Goal: Task Accomplishment & Management: Complete application form

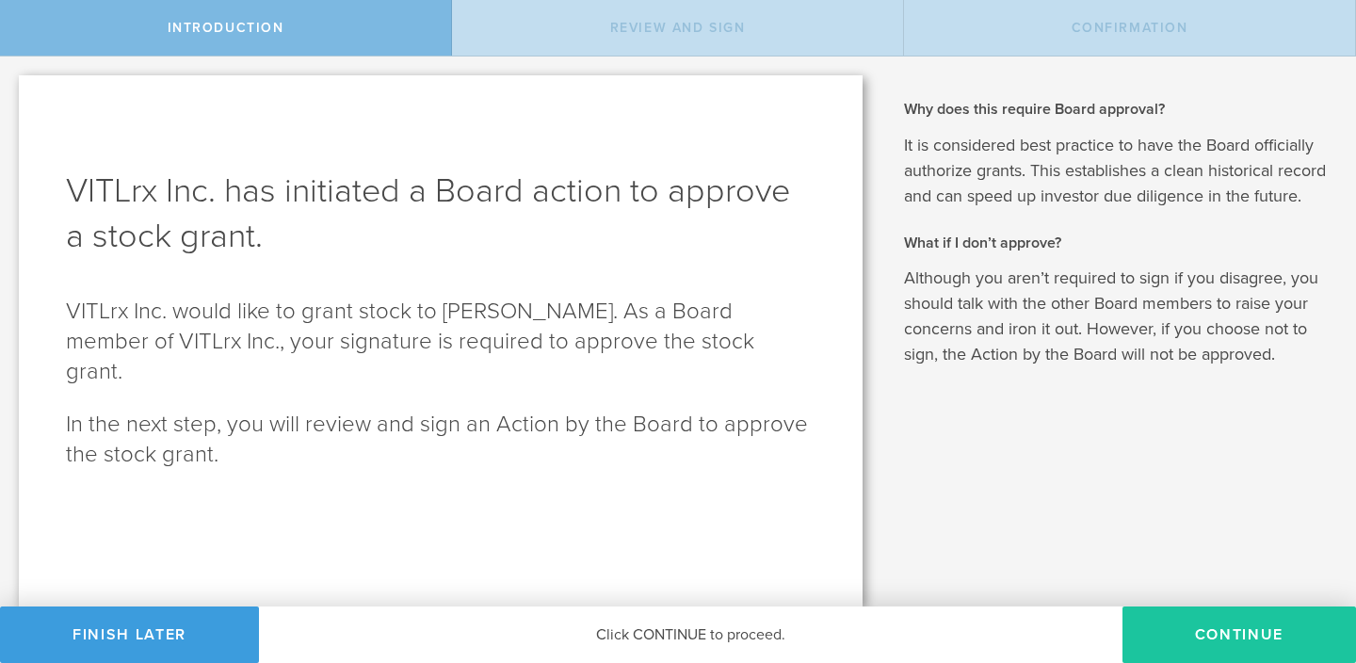
click at [1227, 643] on button "Continue" at bounding box center [1238, 634] width 233 height 56
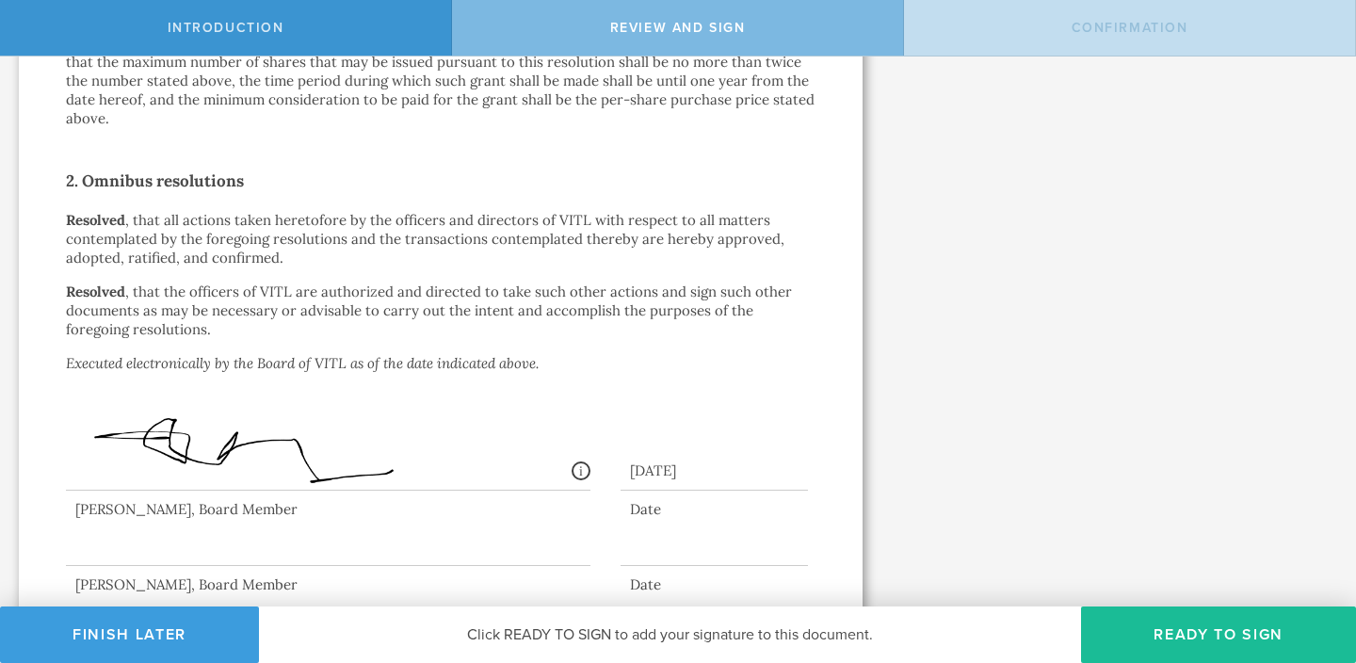
scroll to position [1339, 0]
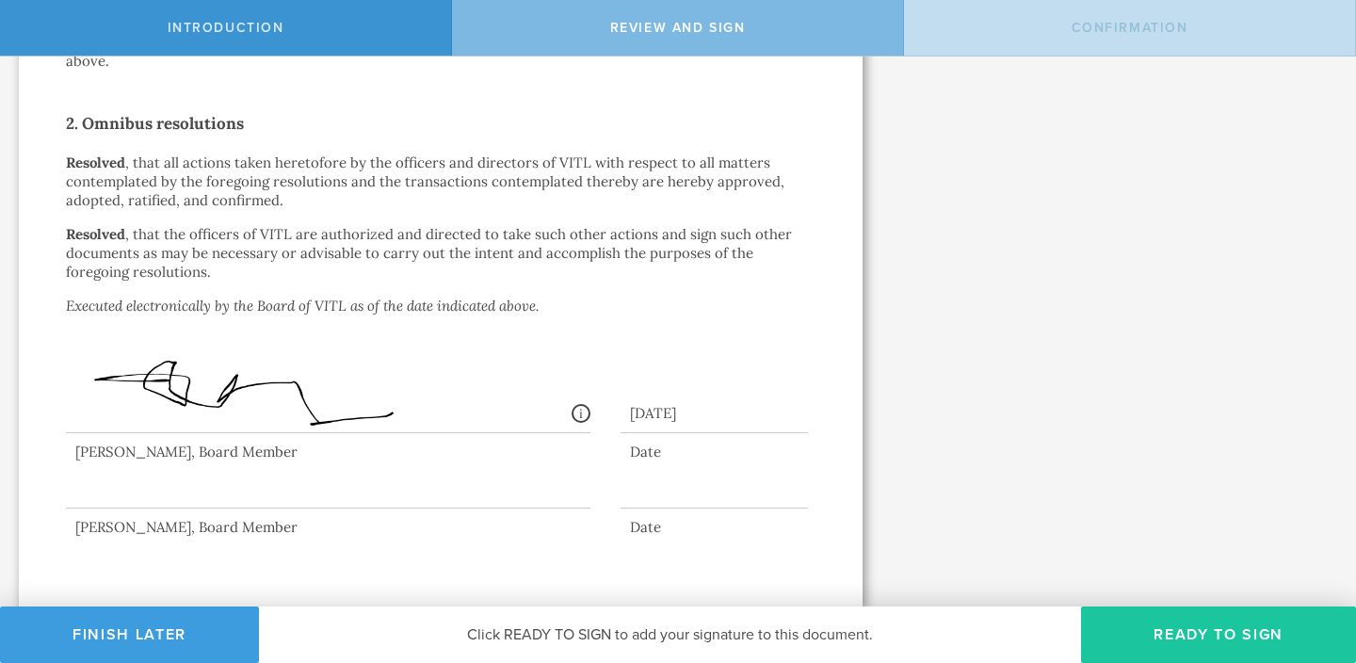
click at [1187, 636] on button "Ready to Sign" at bounding box center [1218, 634] width 275 height 56
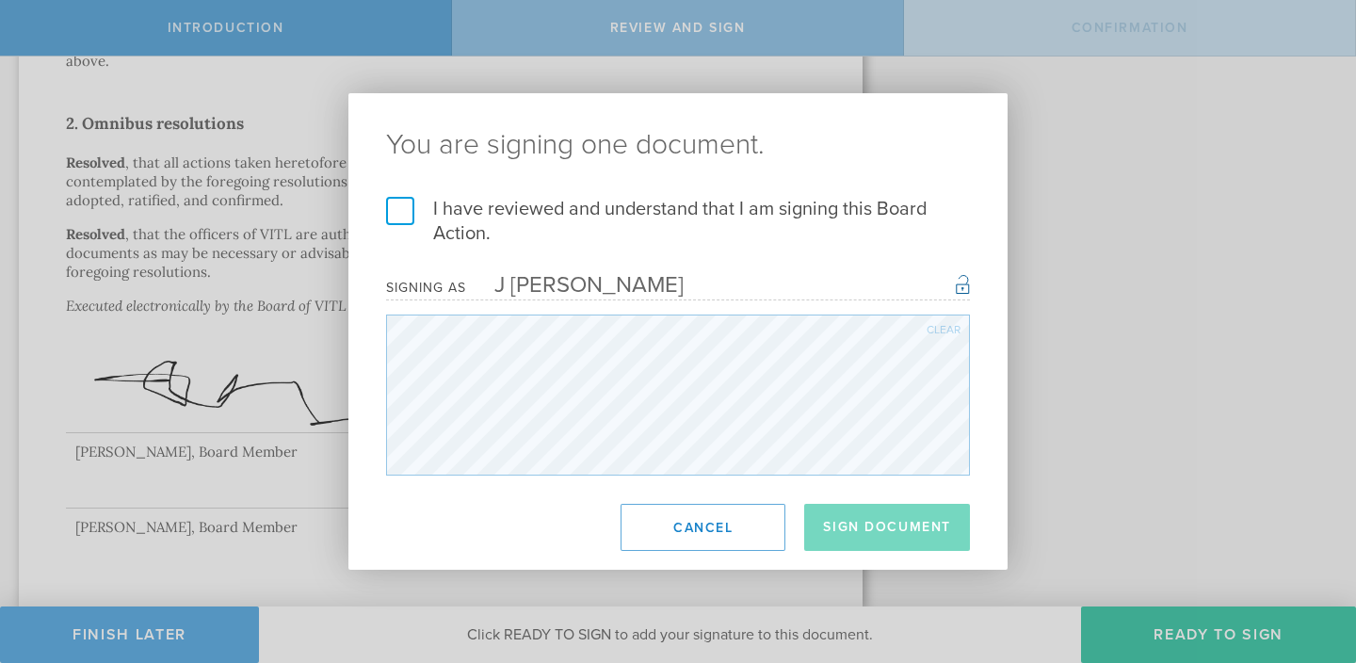
click at [406, 214] on label "I have reviewed and understand that I am signing this Board Action." at bounding box center [678, 221] width 584 height 49
click at [0, 0] on input "I have reviewed and understand that I am signing this Board Action." at bounding box center [0, 0] width 0 height 0
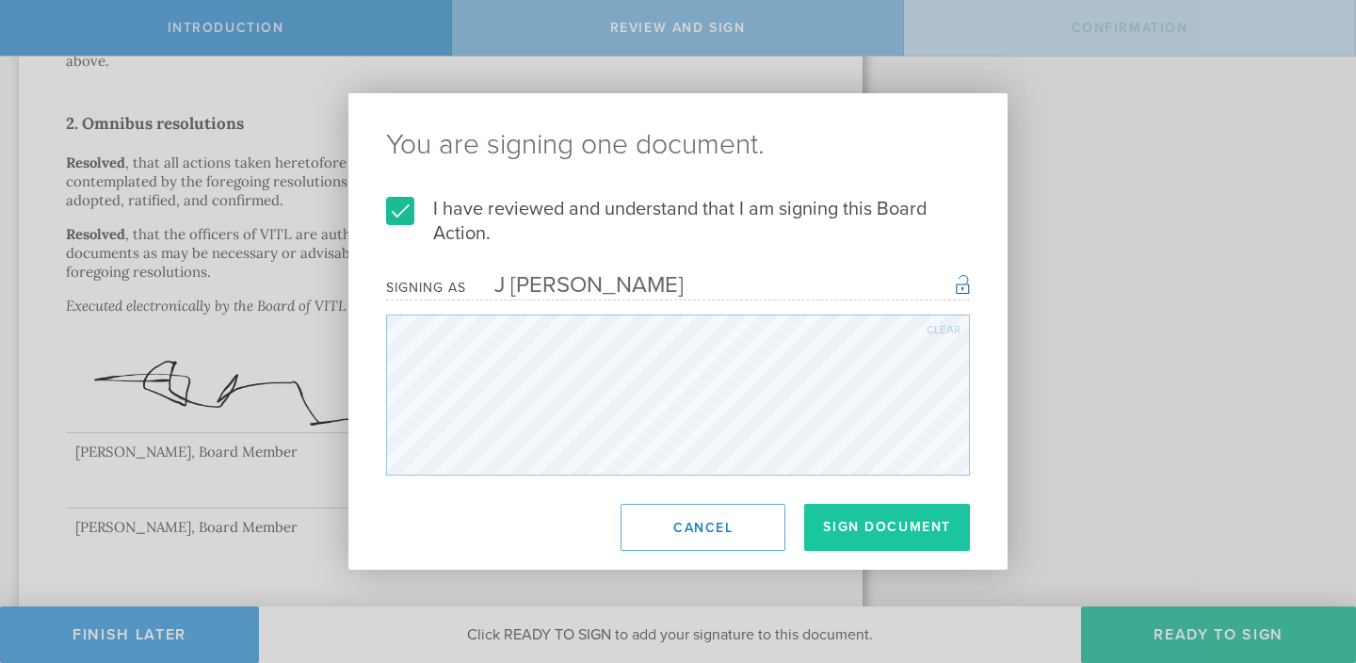
click at [866, 527] on button "Sign Document" at bounding box center [887, 527] width 166 height 47
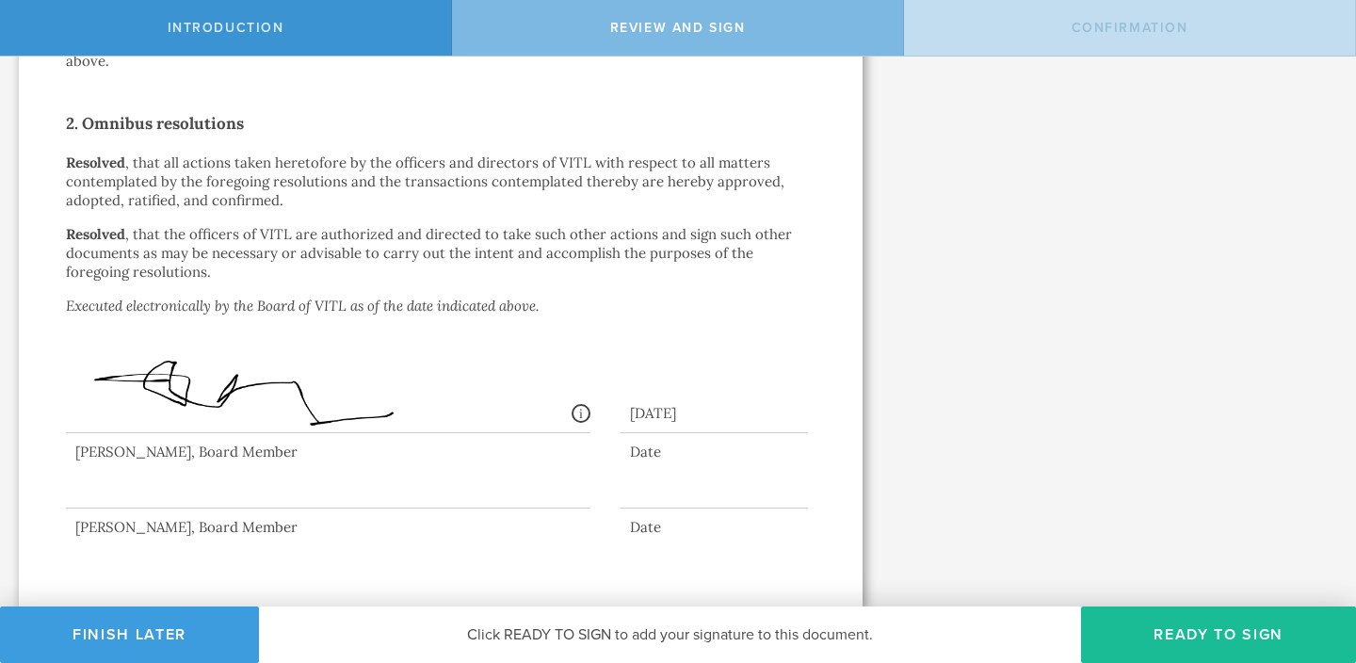
scroll to position [0, 0]
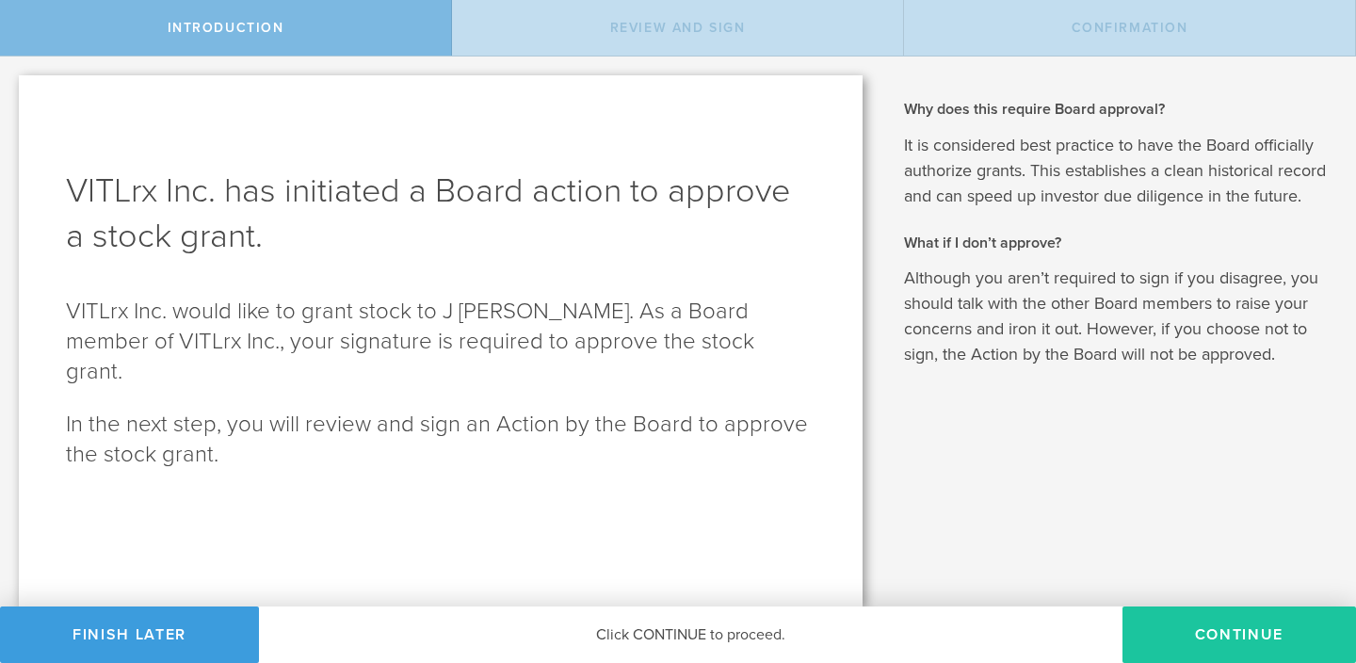
click at [1199, 641] on button "Continue" at bounding box center [1238, 634] width 233 height 56
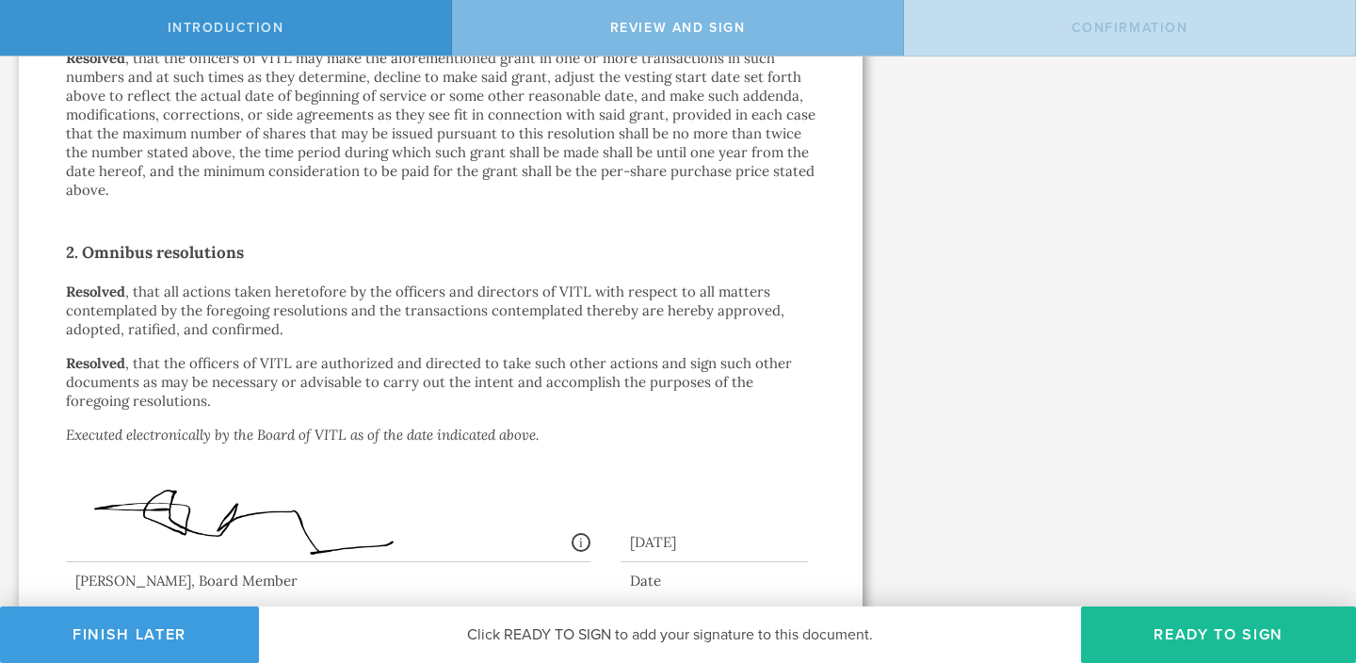
scroll to position [1339, 0]
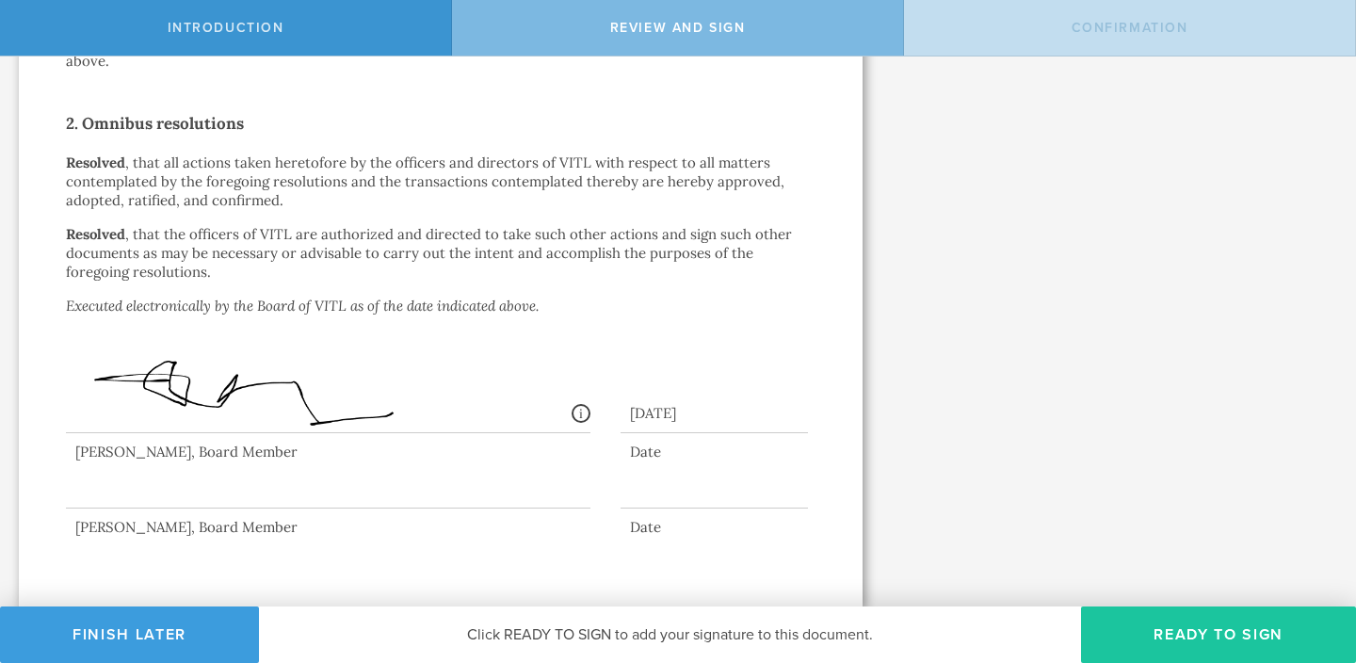
click at [1175, 647] on button "Ready to Sign" at bounding box center [1218, 634] width 275 height 56
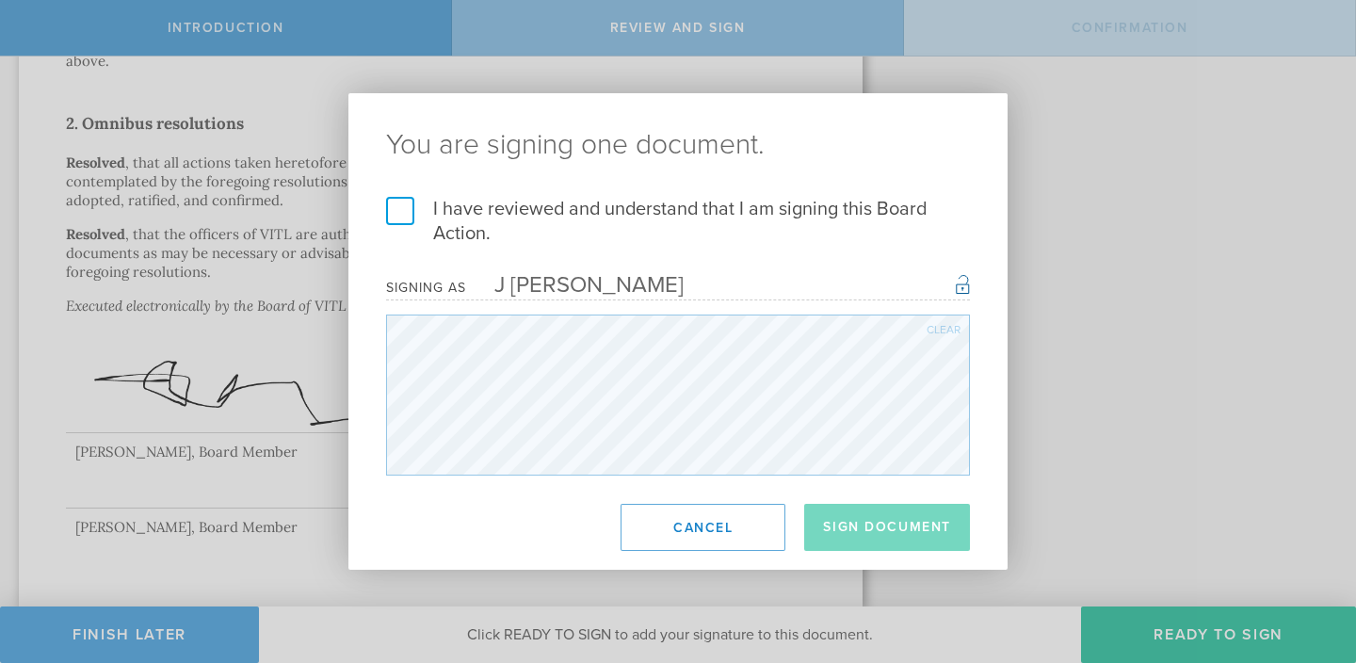
click at [408, 207] on label "I have reviewed and understand that I am signing this Board Action." at bounding box center [678, 221] width 584 height 49
click at [0, 0] on input "I have reviewed and understand that I am signing this Board Action." at bounding box center [0, 0] width 0 height 0
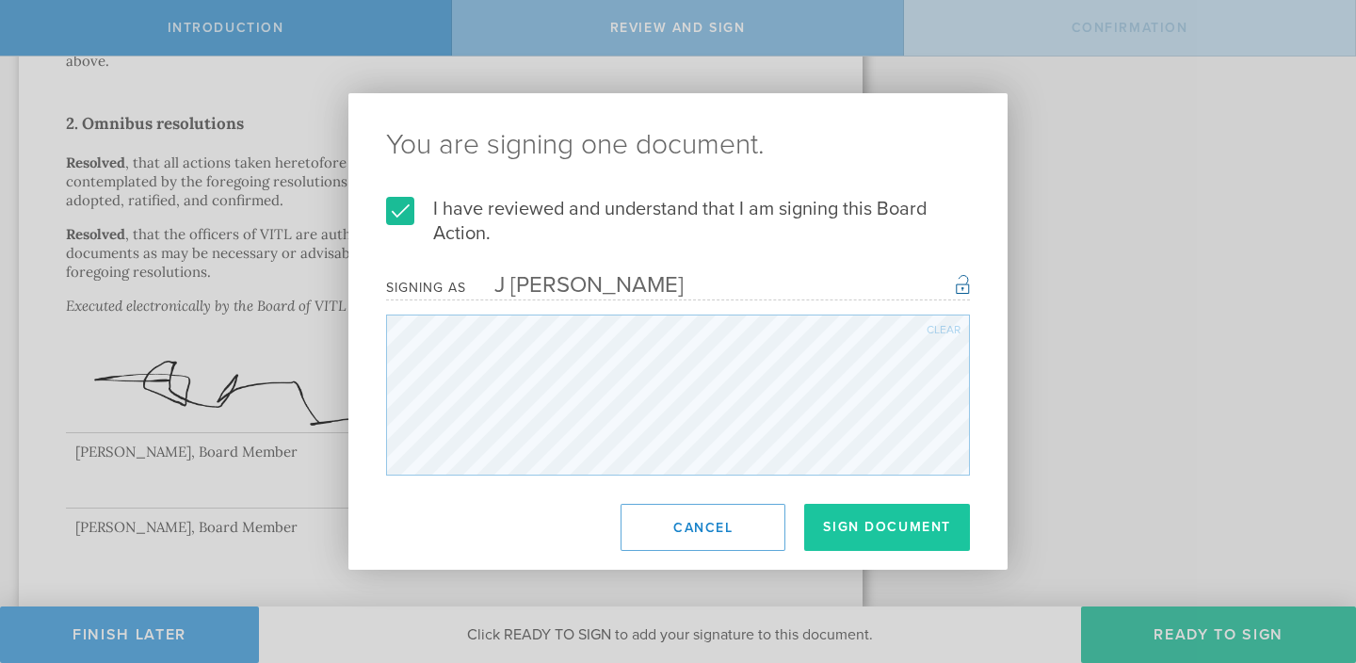
click at [882, 534] on button "Sign Document" at bounding box center [887, 527] width 166 height 47
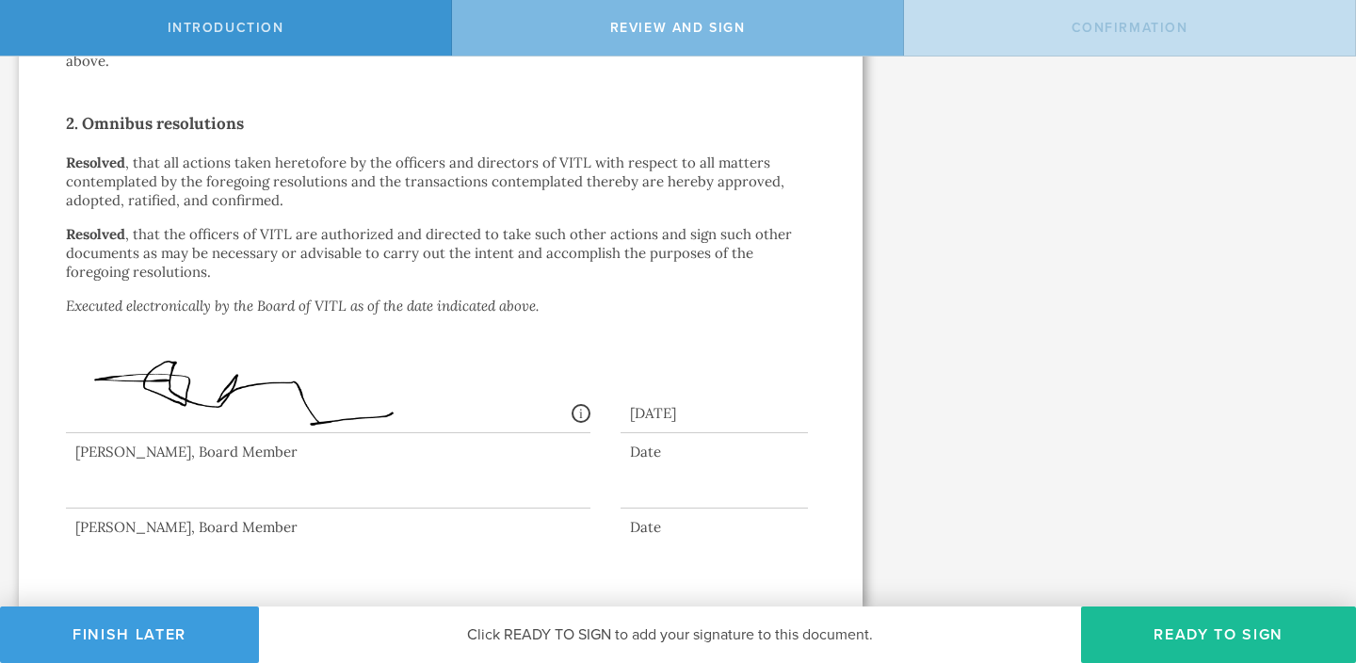
scroll to position [0, 0]
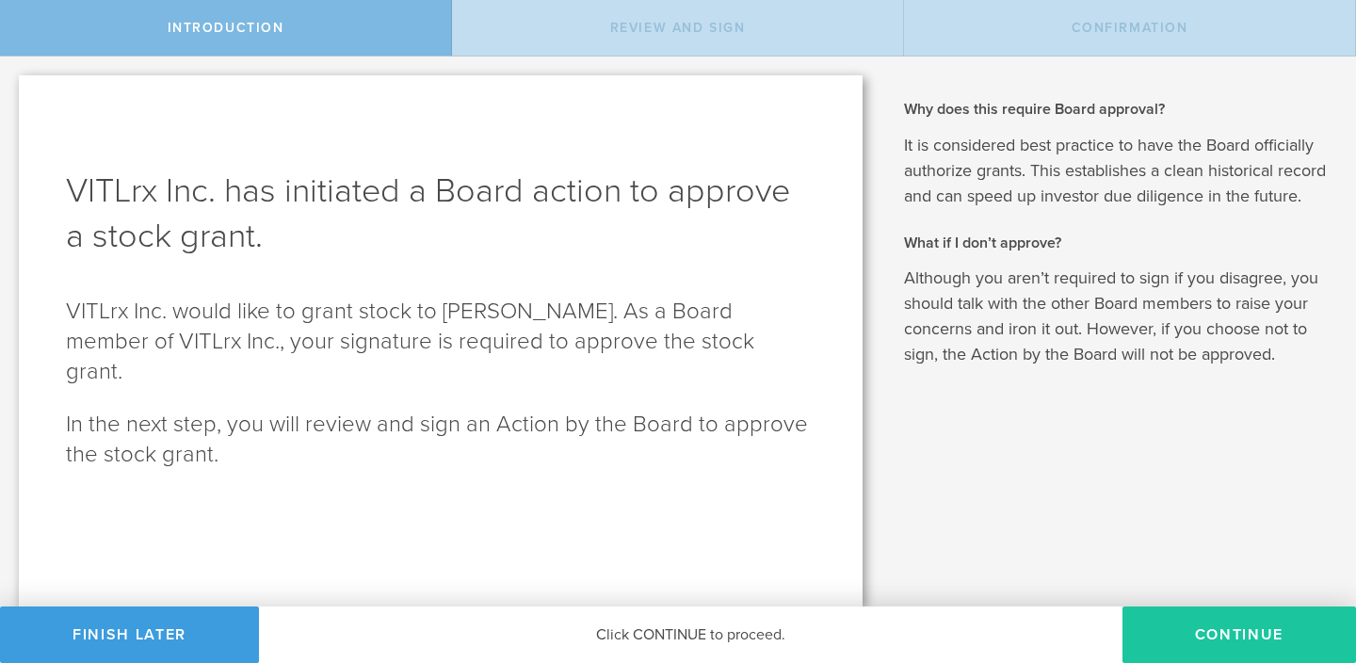
click at [1196, 628] on button "Continue" at bounding box center [1238, 634] width 233 height 56
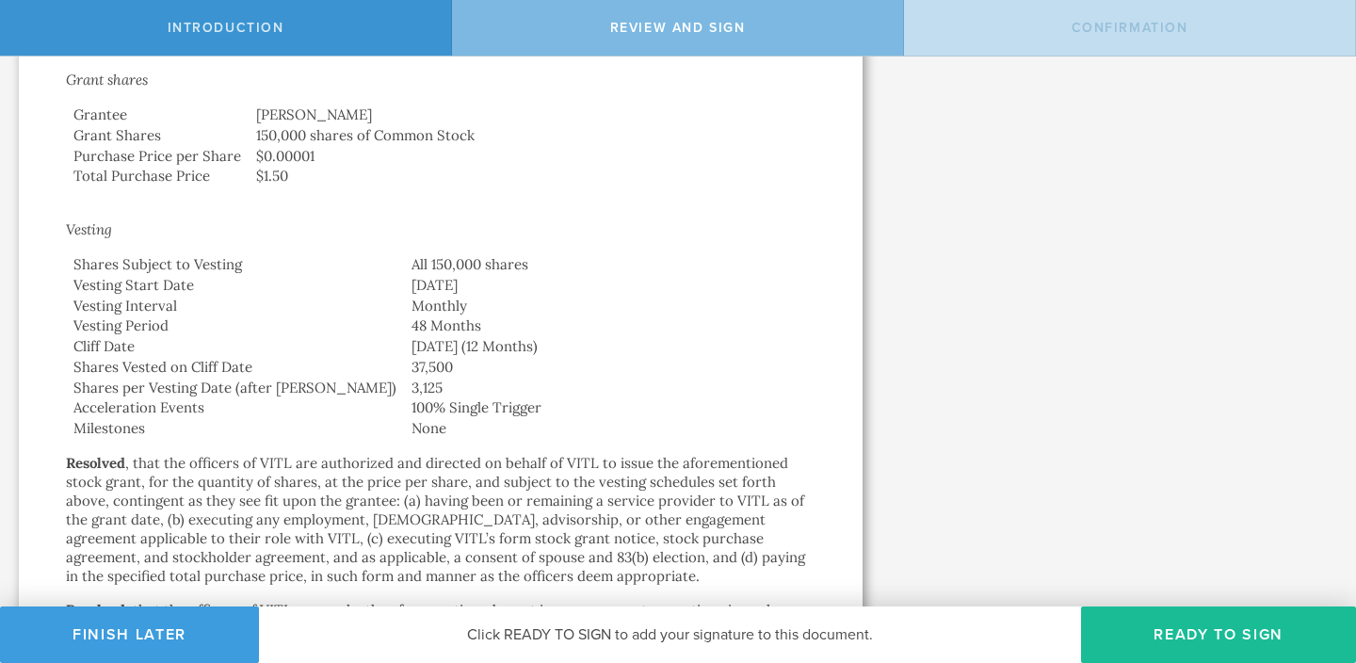
scroll to position [666, 0]
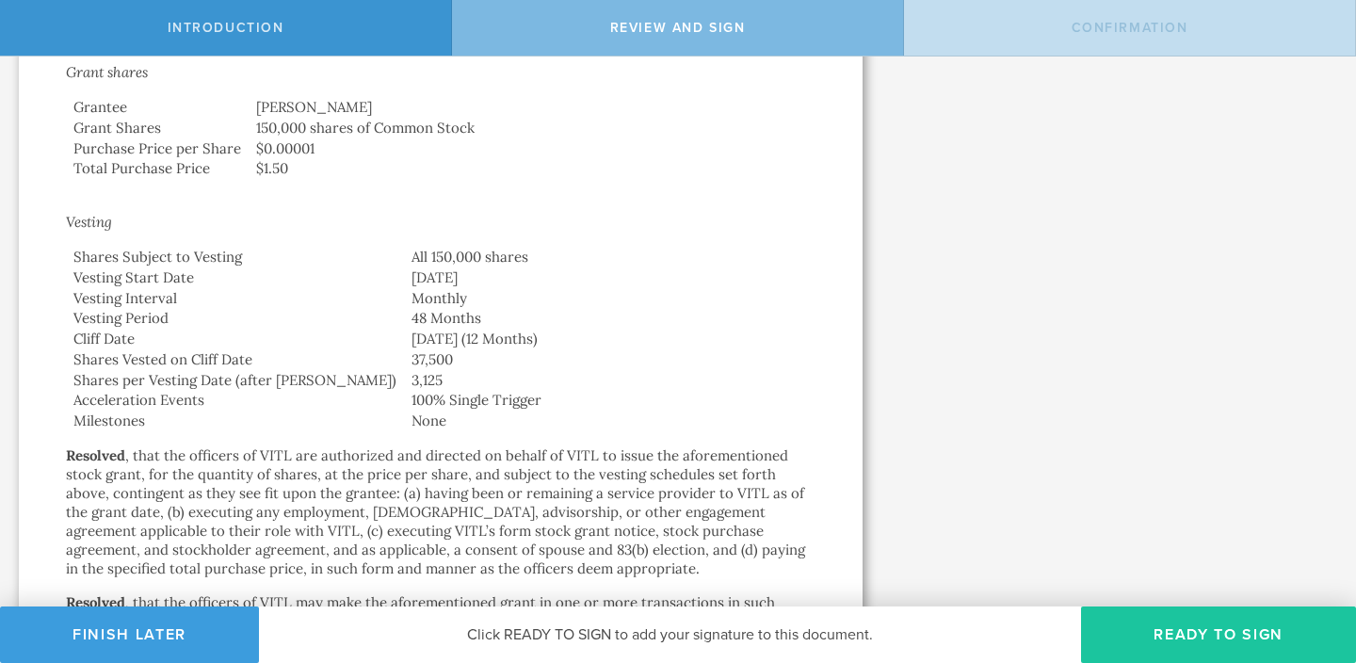
click at [1181, 634] on button "Ready to Sign" at bounding box center [1218, 634] width 275 height 56
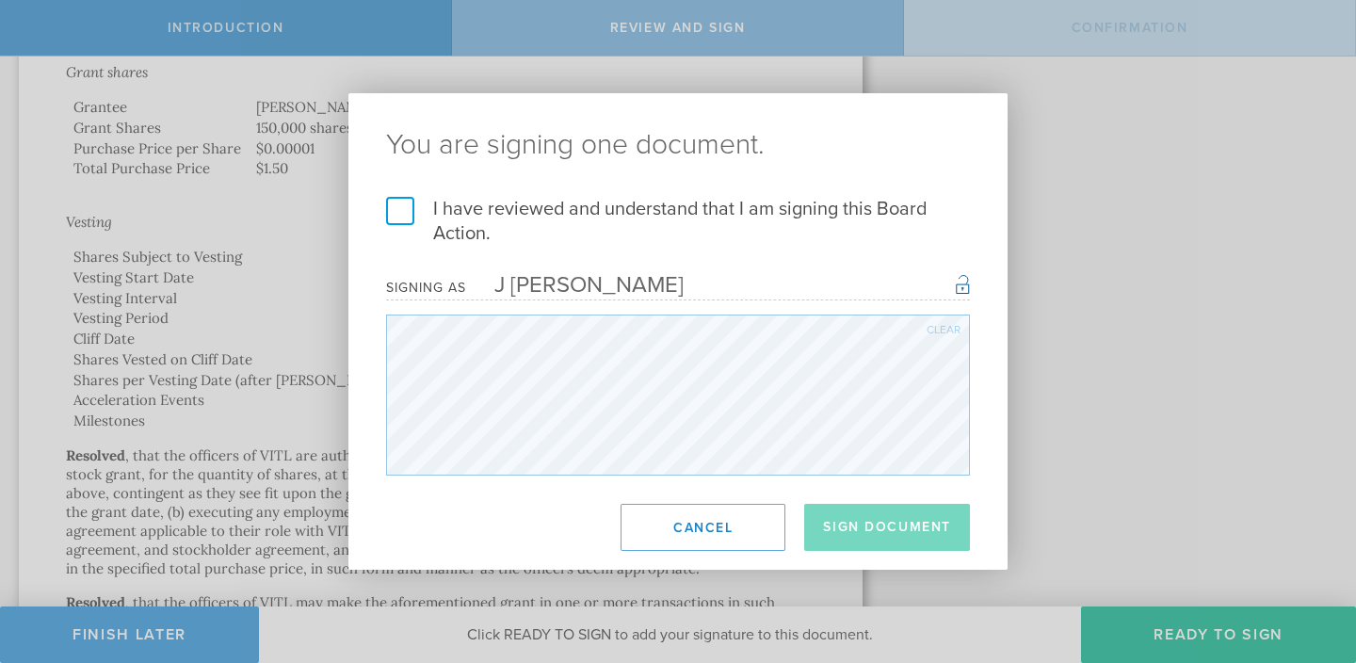
click at [401, 213] on label "I have reviewed and understand that I am signing this Board Action." at bounding box center [678, 221] width 584 height 49
click at [0, 0] on input "I have reviewed and understand that I am signing this Board Action." at bounding box center [0, 0] width 0 height 0
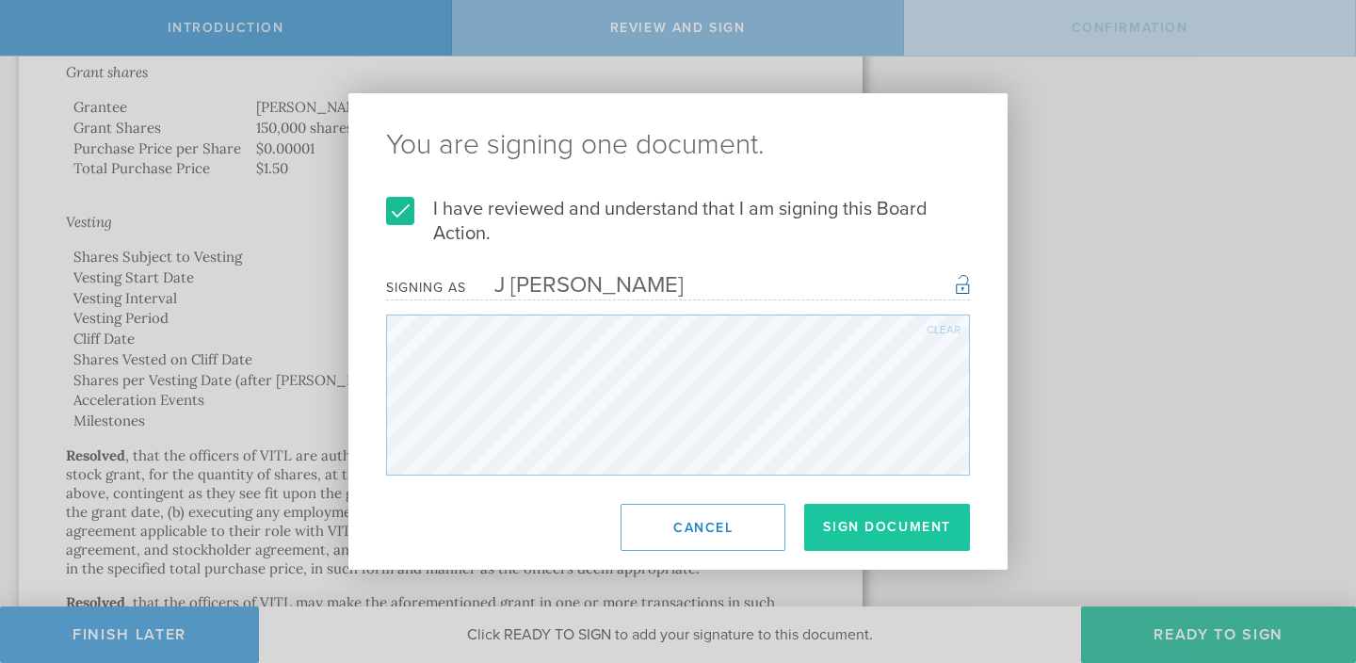
click at [862, 525] on button "Sign Document" at bounding box center [887, 527] width 166 height 47
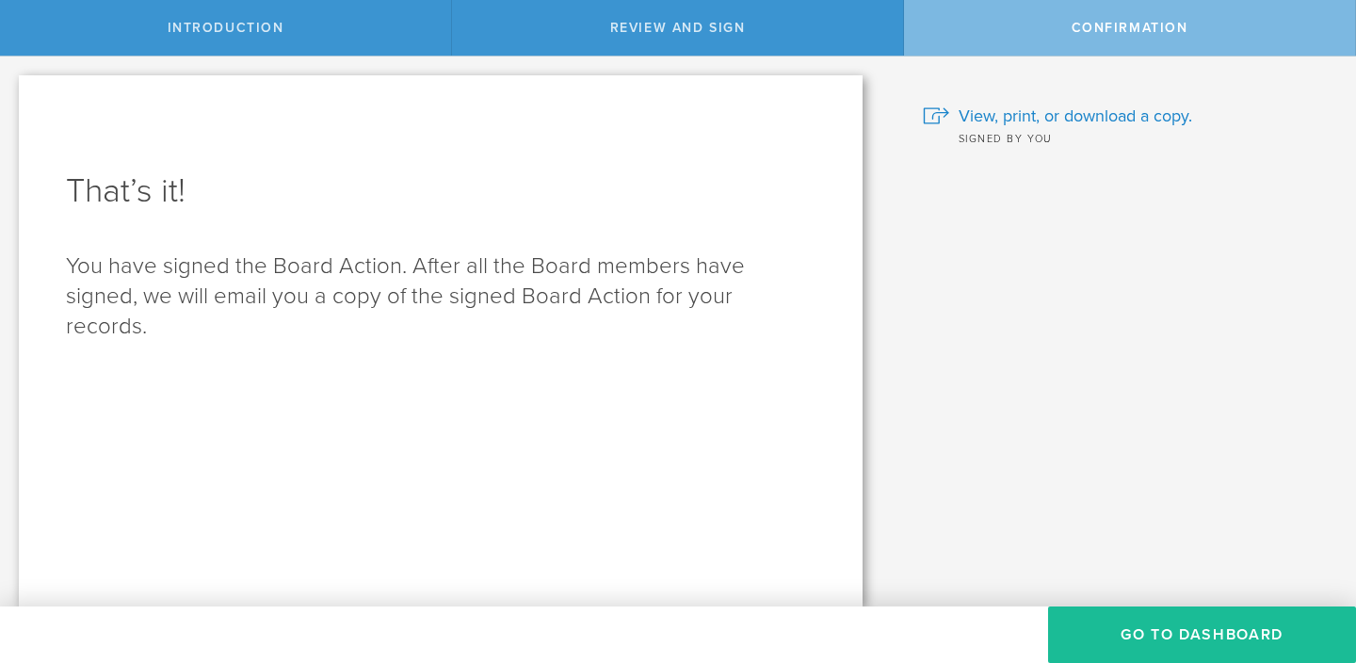
scroll to position [0, 0]
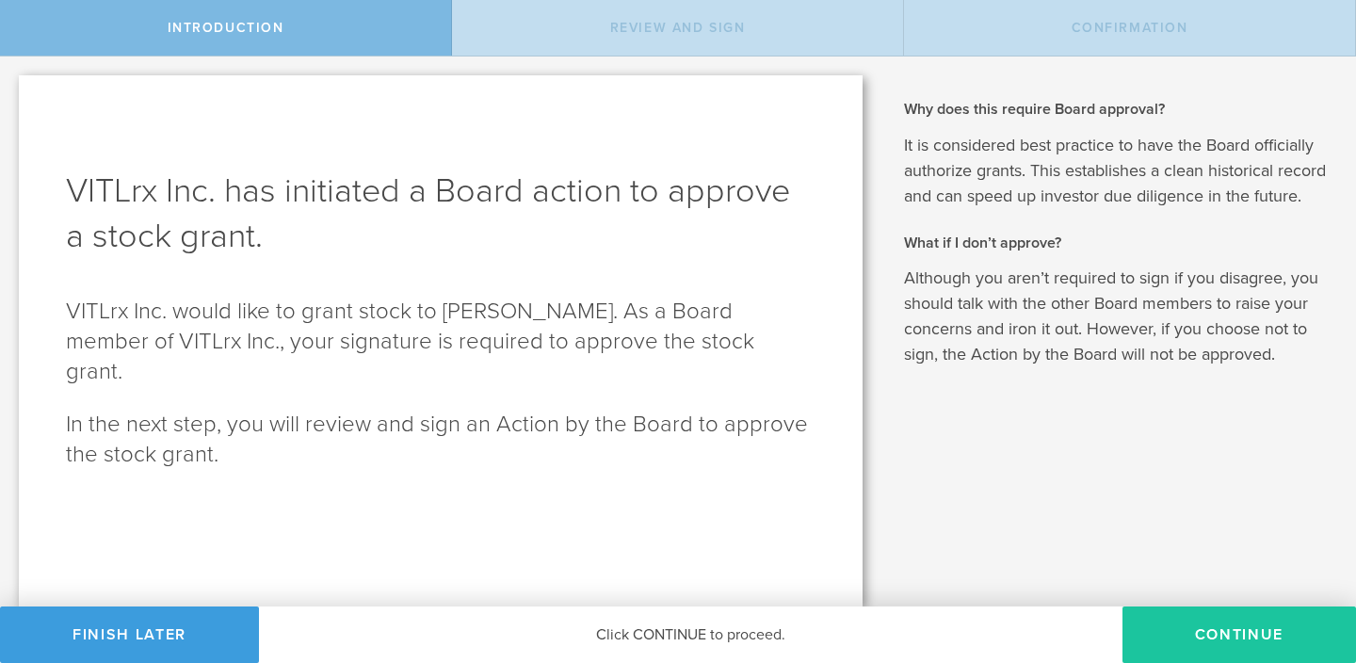
click at [1188, 641] on button "Continue" at bounding box center [1238, 634] width 233 height 56
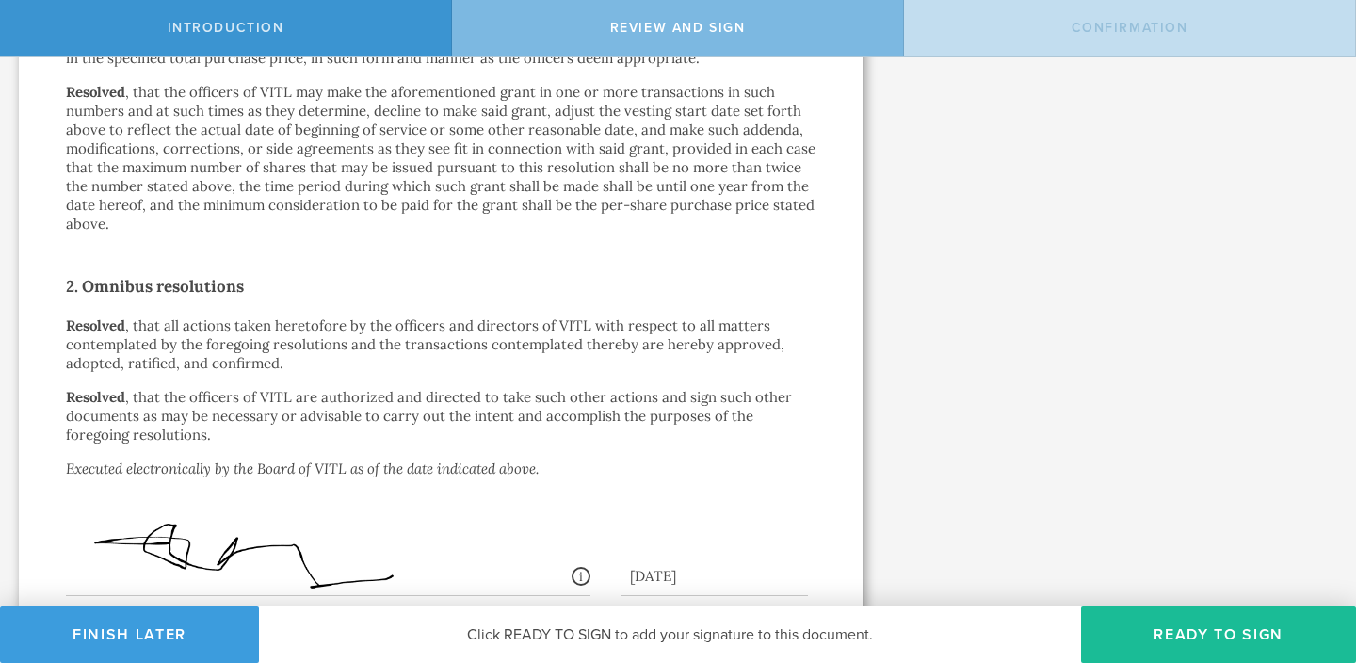
scroll to position [1339, 0]
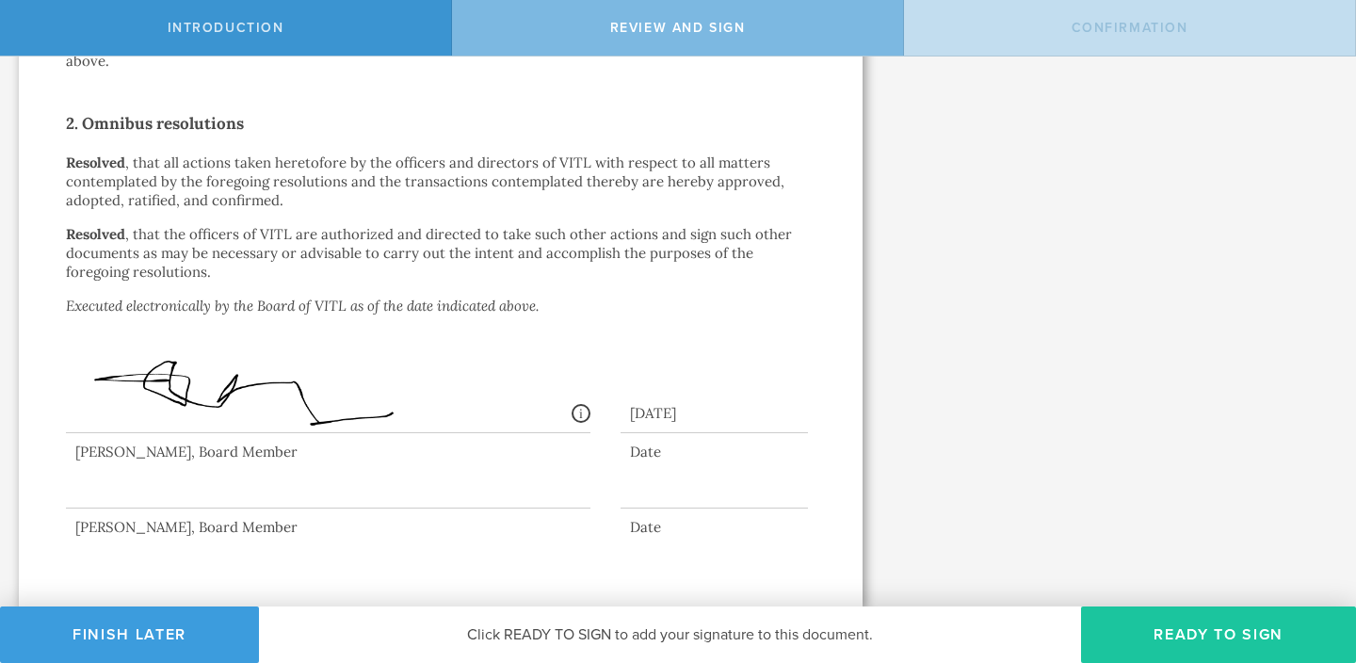
click at [1185, 644] on button "Ready to Sign" at bounding box center [1218, 634] width 275 height 56
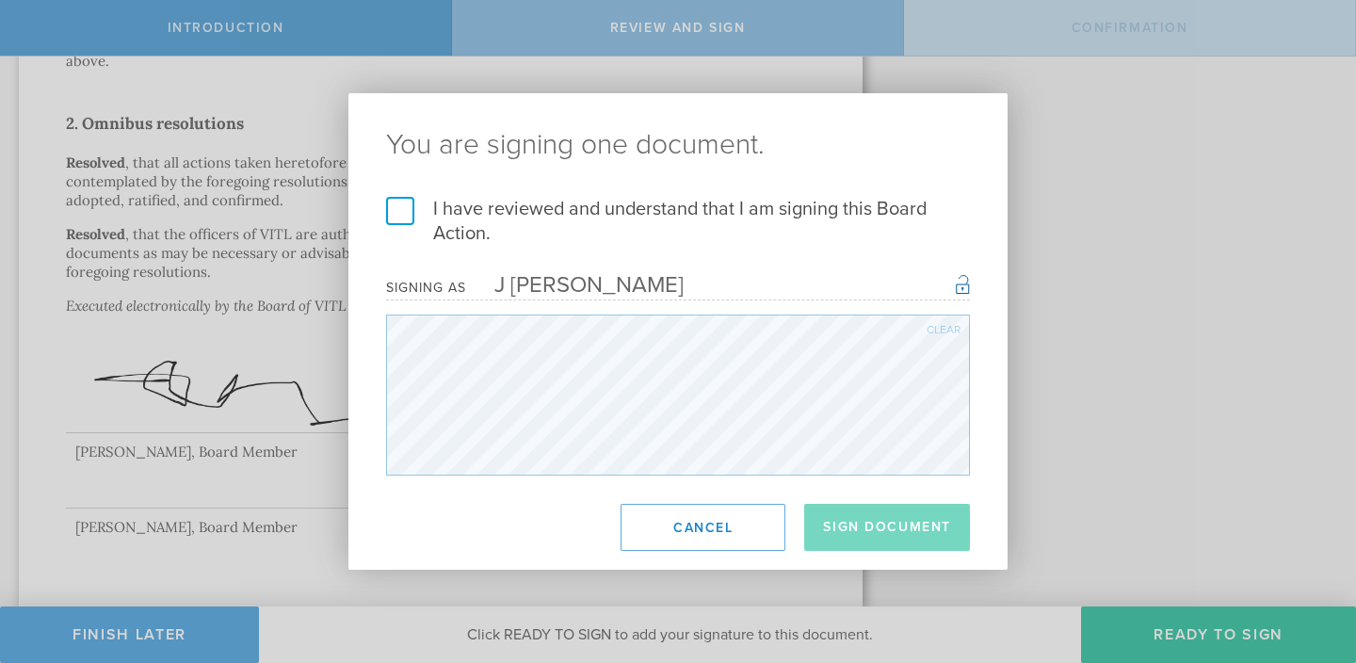
click at [399, 220] on label "I have reviewed and understand that I am signing this Board Action." at bounding box center [678, 221] width 584 height 49
click at [0, 0] on input "I have reviewed and understand that I am signing this Board Action." at bounding box center [0, 0] width 0 height 0
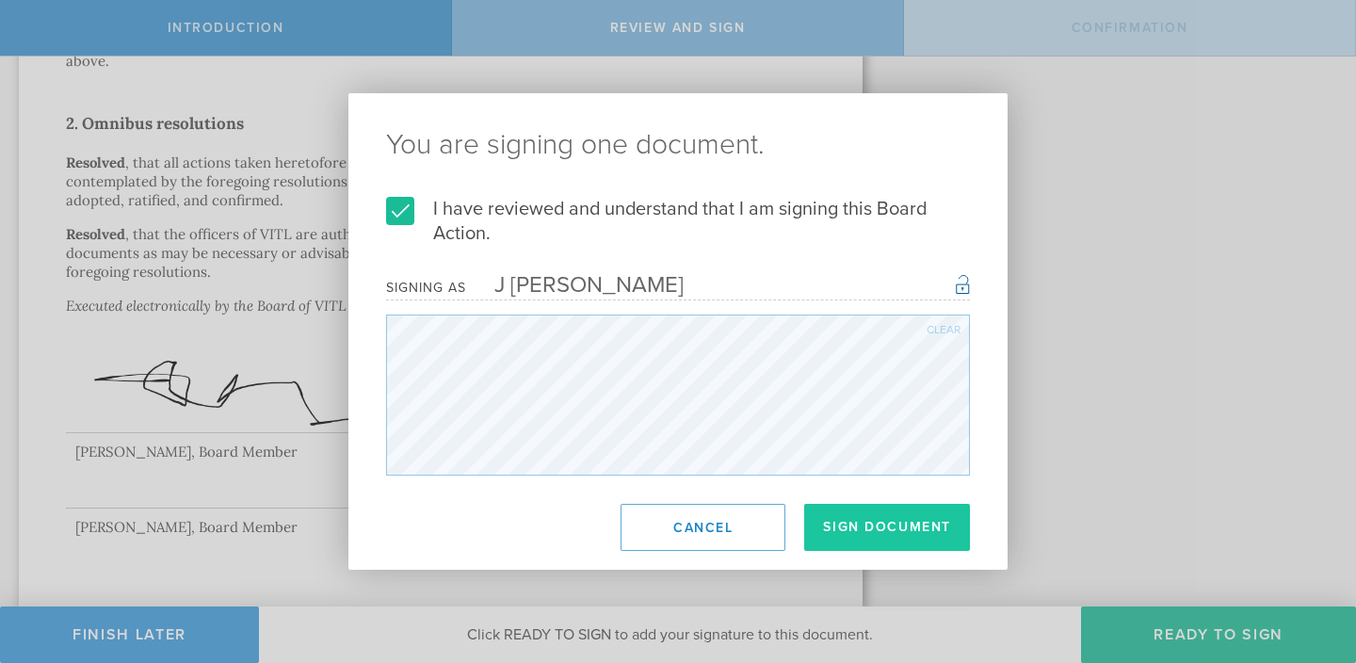
click at [867, 537] on button "Sign Document" at bounding box center [887, 527] width 166 height 47
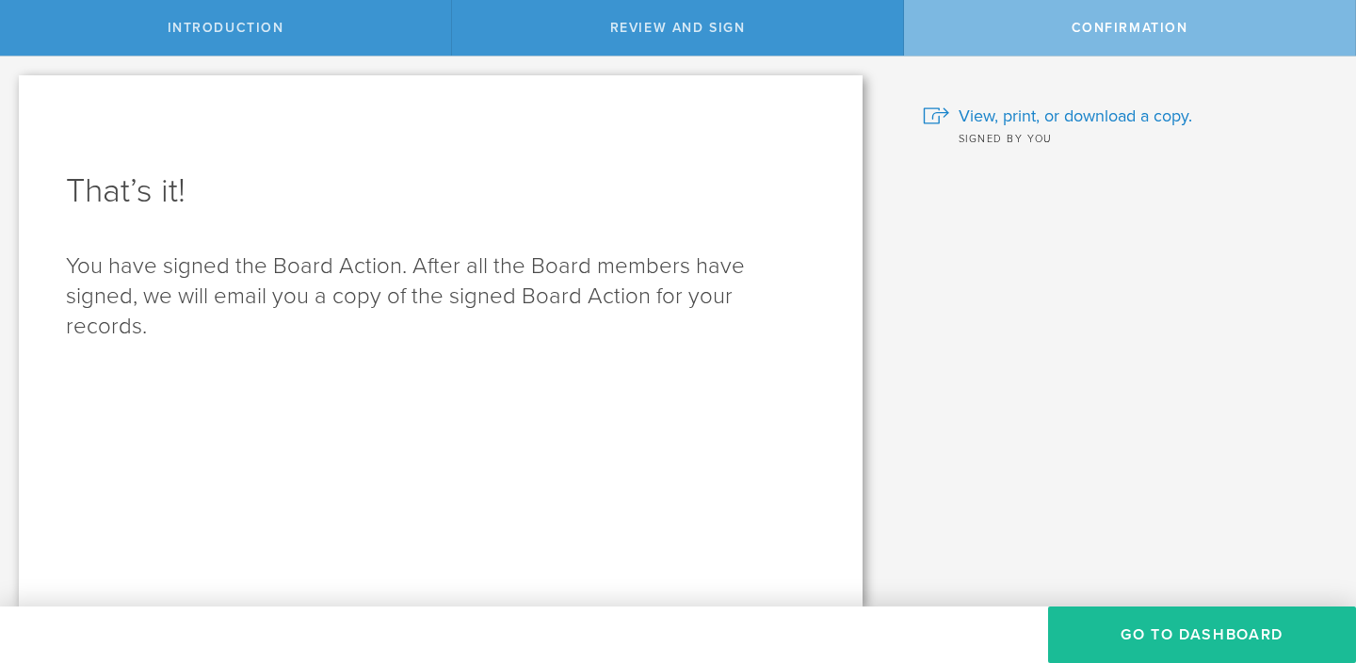
scroll to position [0, 0]
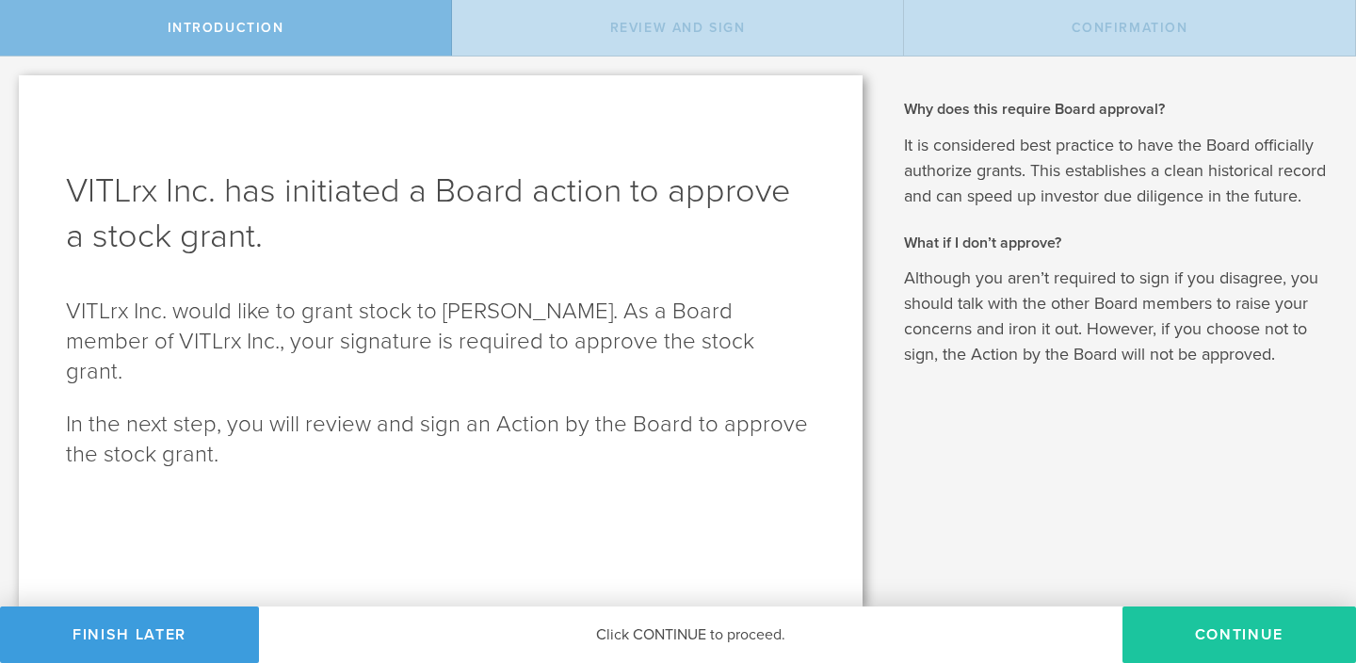
click at [1200, 643] on button "Continue" at bounding box center [1238, 634] width 233 height 56
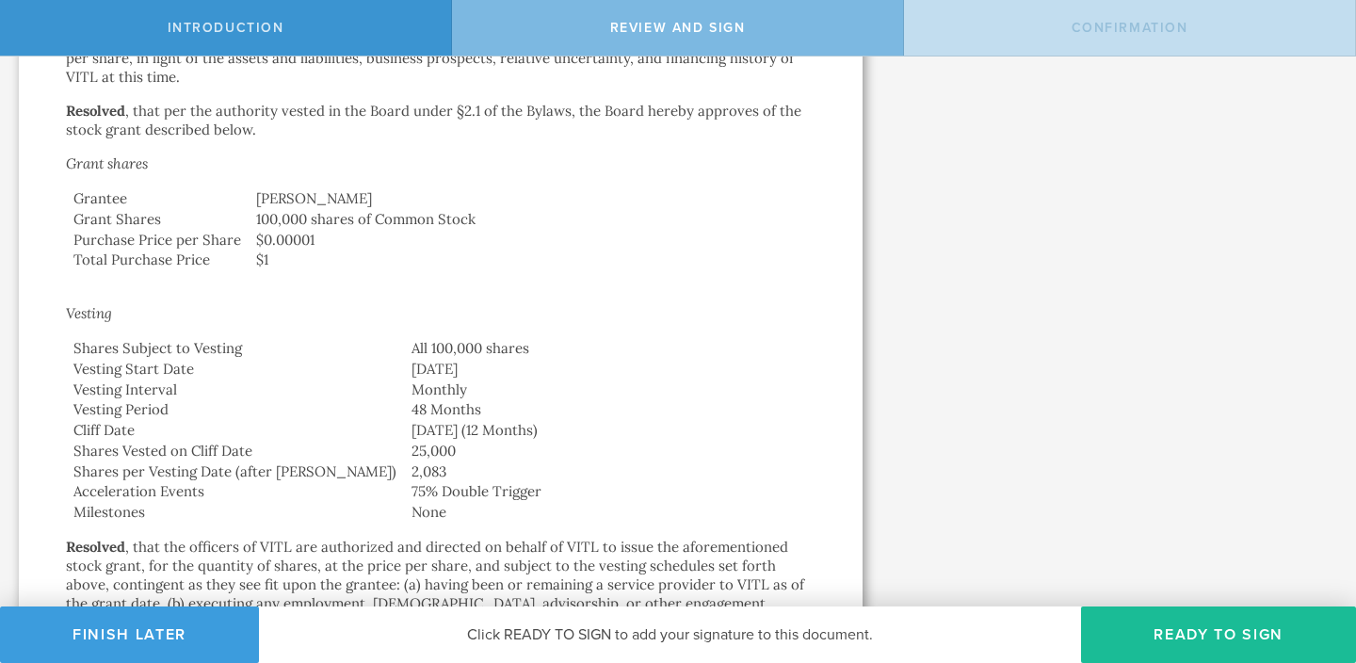
scroll to position [579, 0]
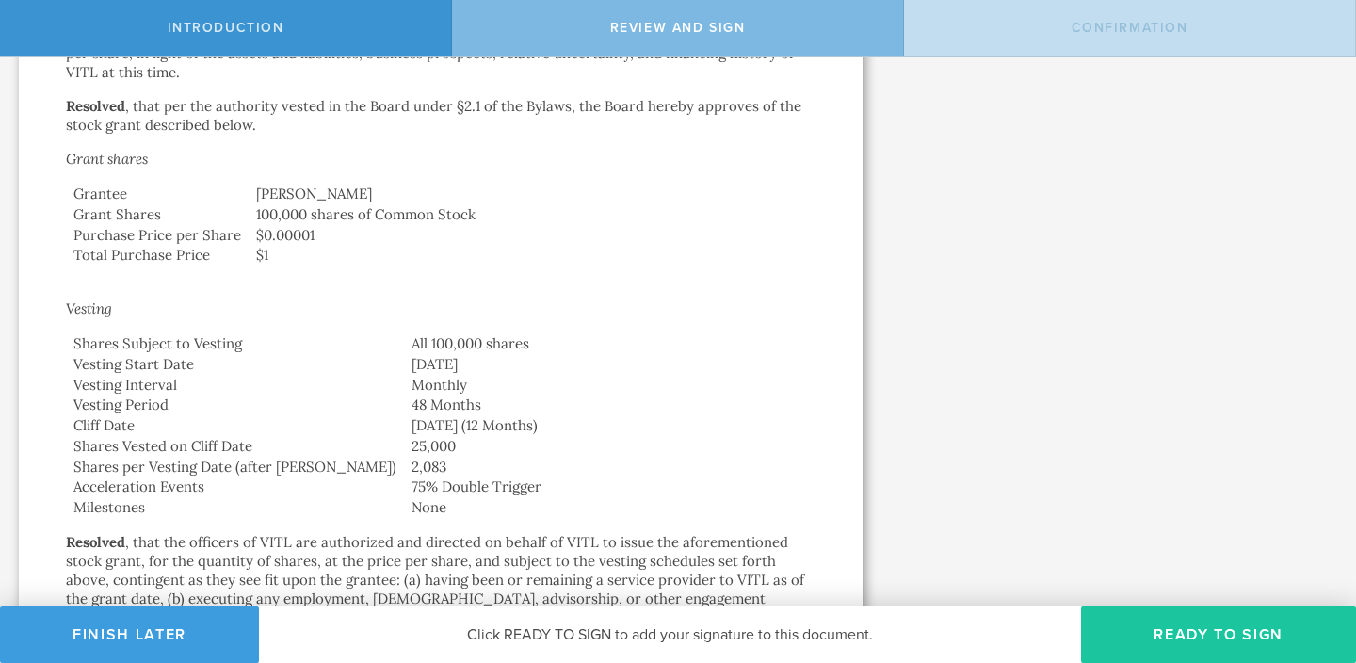
click at [1164, 640] on button "Ready to Sign" at bounding box center [1218, 634] width 275 height 56
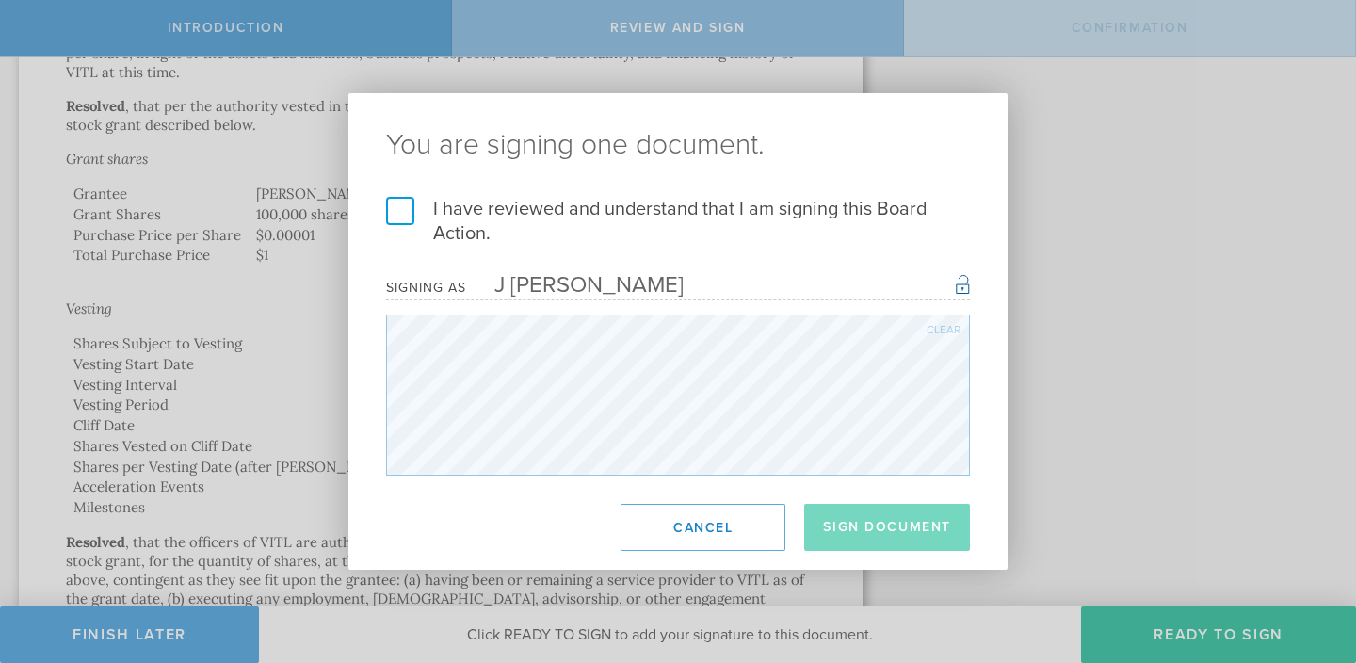
click at [406, 223] on label "I have reviewed and understand that I am signing this Board Action." at bounding box center [678, 221] width 584 height 49
click at [0, 0] on input "I have reviewed and understand that I am signing this Board Action." at bounding box center [0, 0] width 0 height 0
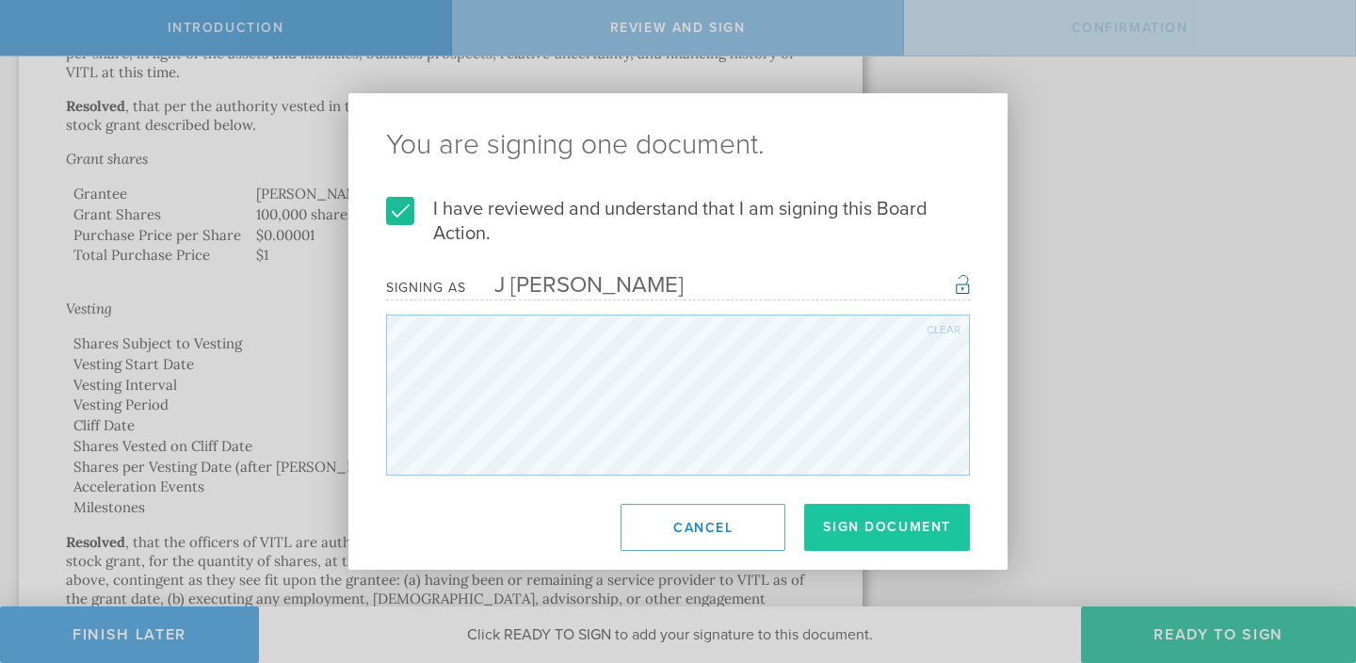
click at [857, 530] on button "Sign Document" at bounding box center [887, 527] width 166 height 47
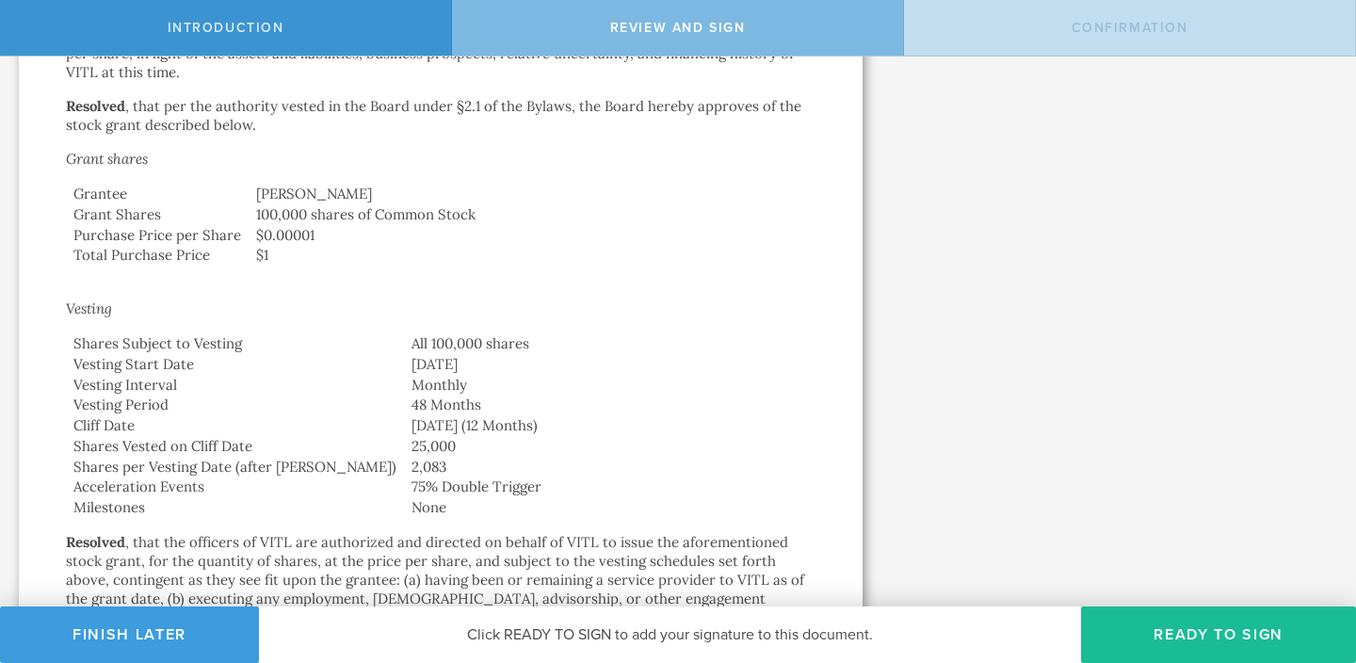
scroll to position [0, 0]
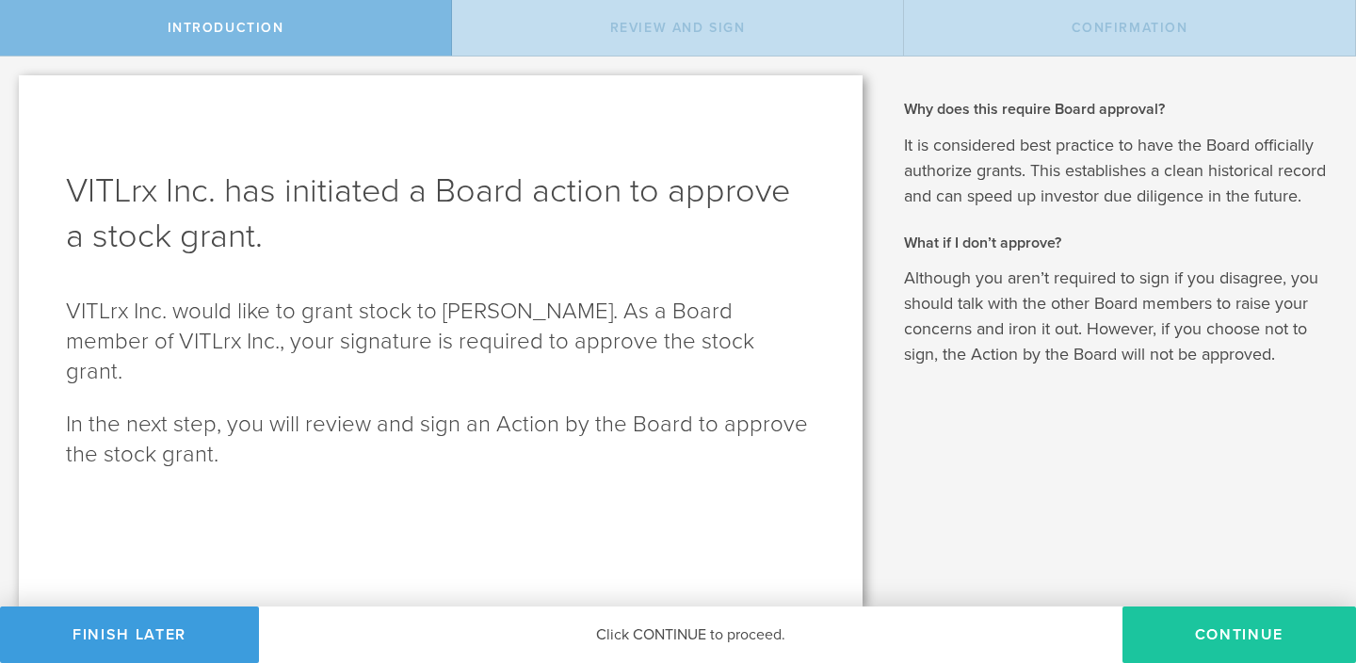
click at [1208, 646] on button "Continue" at bounding box center [1238, 634] width 233 height 56
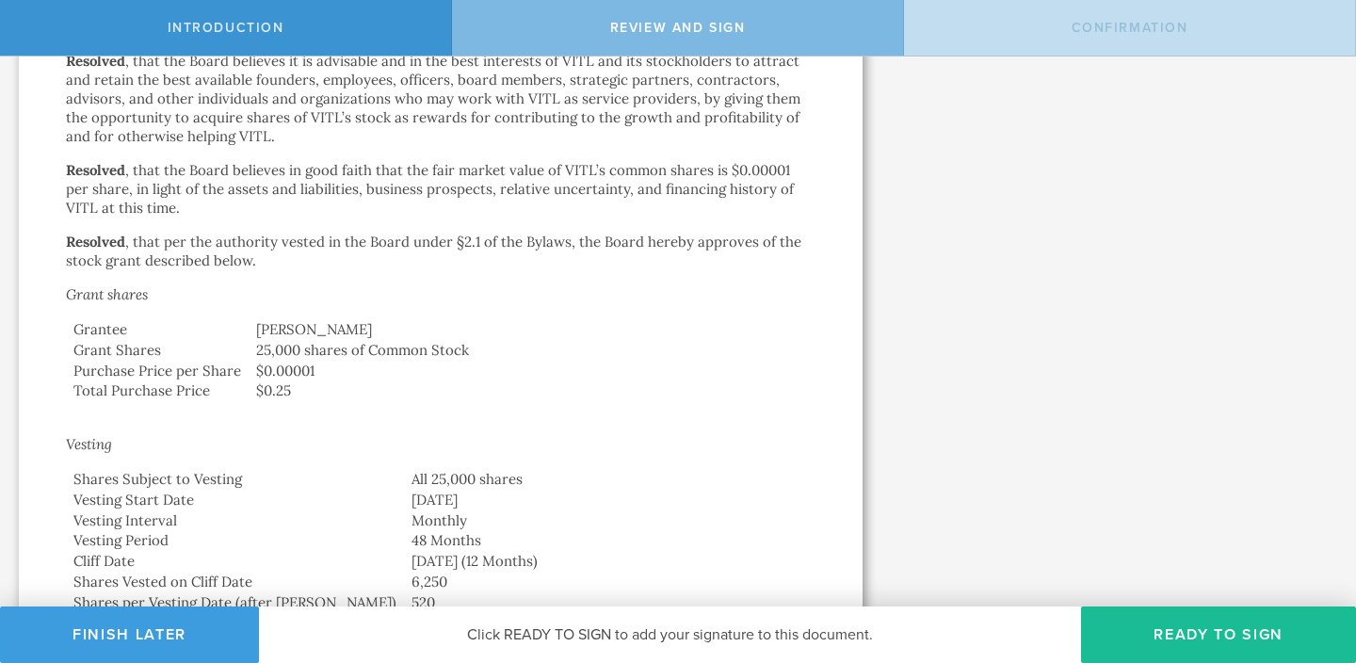
scroll to position [445, 0]
click at [1191, 635] on button "Ready to Sign" at bounding box center [1218, 634] width 275 height 56
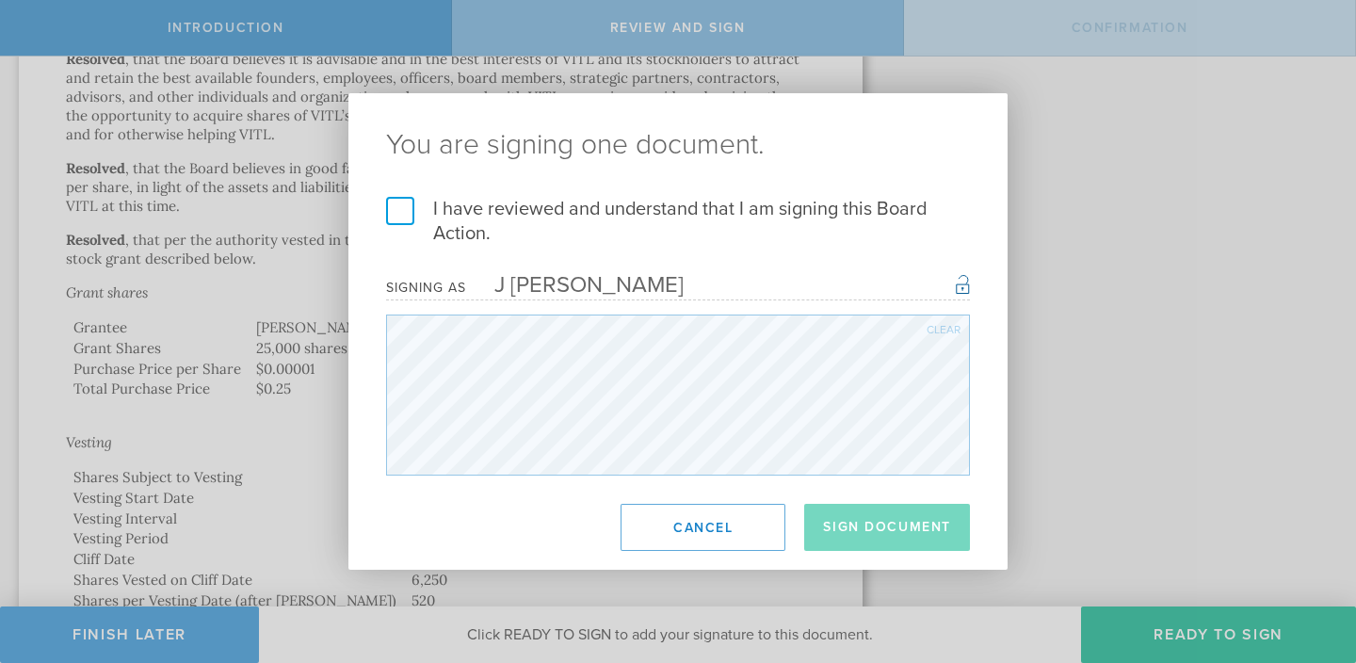
click at [395, 217] on label "I have reviewed and understand that I am signing this Board Action." at bounding box center [678, 221] width 584 height 49
click at [0, 0] on input "I have reviewed and understand that I am signing this Board Action." at bounding box center [0, 0] width 0 height 0
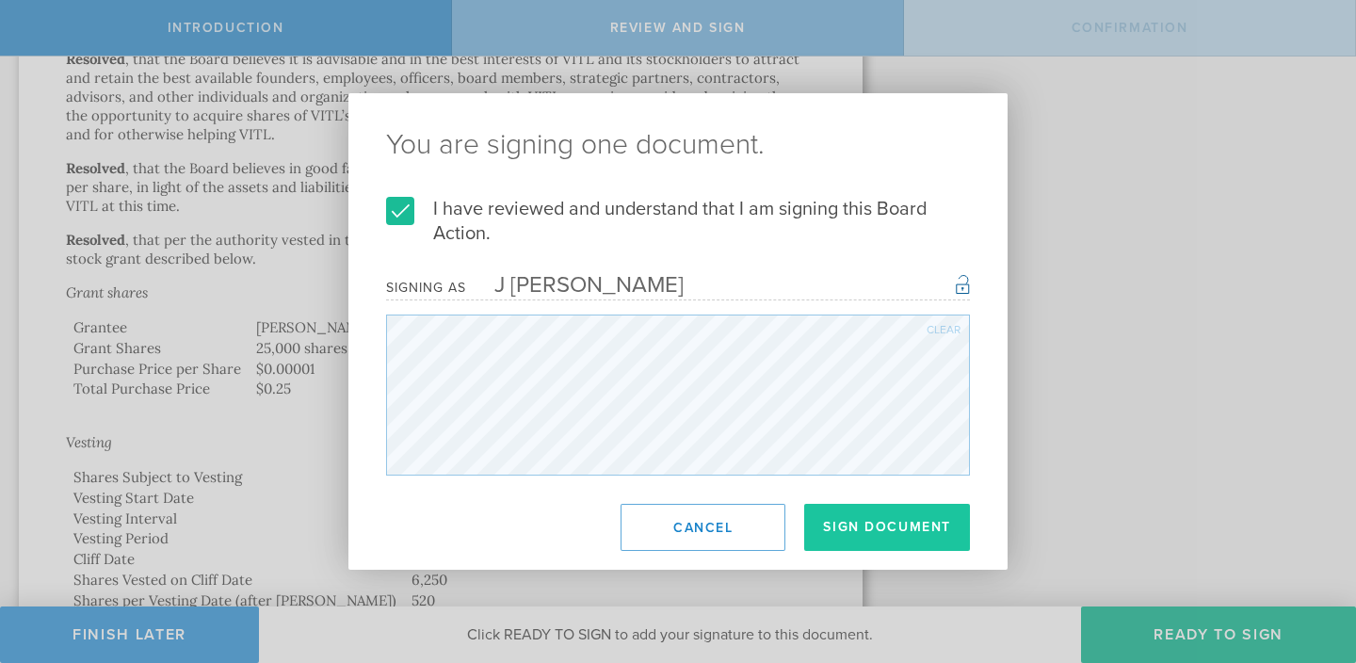
click at [866, 527] on button "Sign Document" at bounding box center [887, 527] width 166 height 47
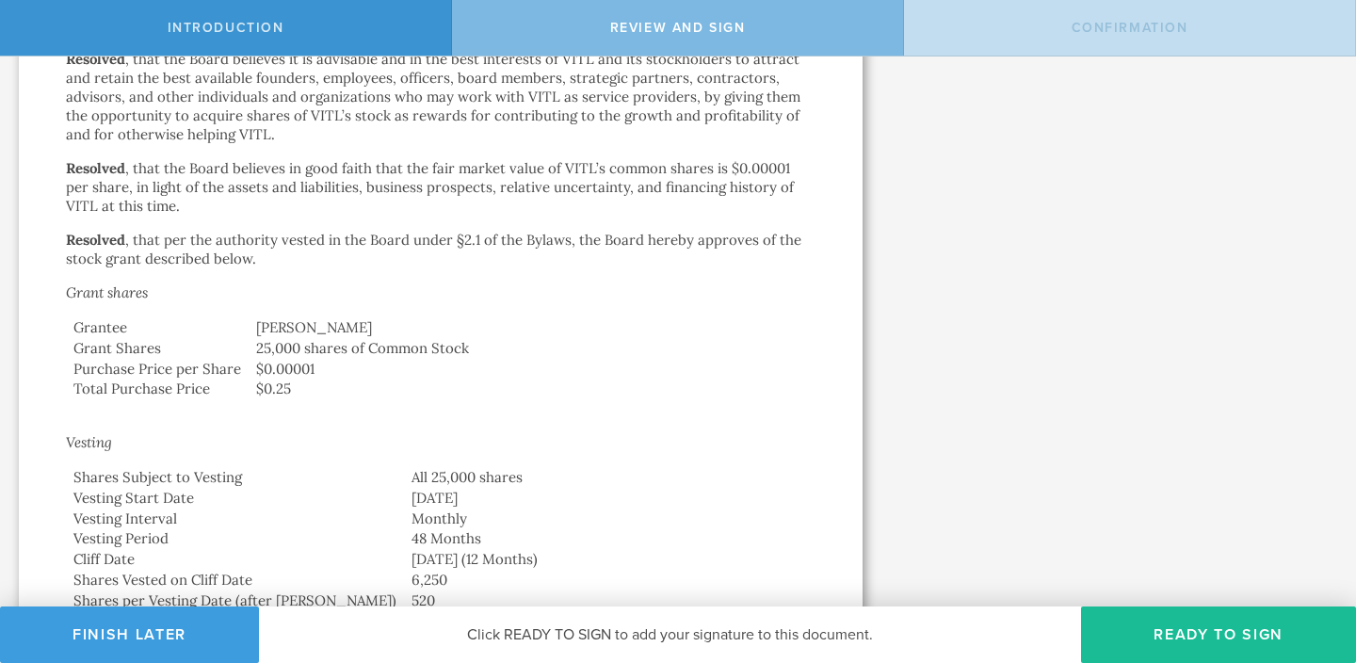
scroll to position [0, 0]
